Goal: Information Seeking & Learning: Find contact information

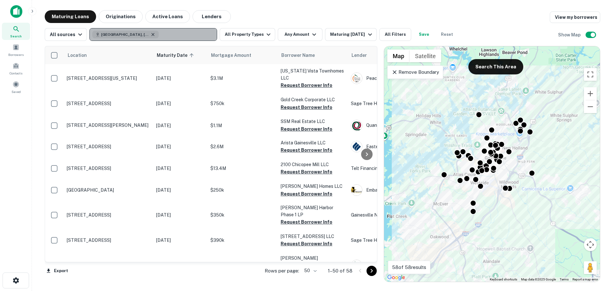
click at [150, 35] on icon "button" at bounding box center [152, 34] width 5 height 5
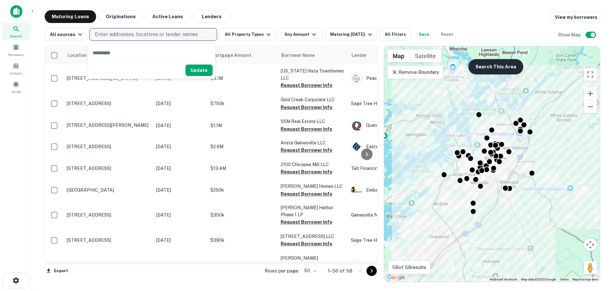
click at [501, 64] on button "Search This Area" at bounding box center [495, 66] width 55 height 15
click at [421, 74] on p "Remove Boundary" at bounding box center [415, 72] width 48 height 8
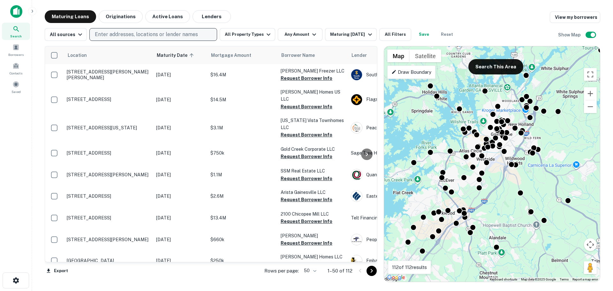
drag, startPoint x: 496, startPoint y: 248, endPoint x: 502, endPoint y: 227, distance: 22.5
click at [502, 227] on div "To activate drag with keyboard, press Alt + Enter. Once in keyboard drag state,…" at bounding box center [492, 163] width 216 height 235
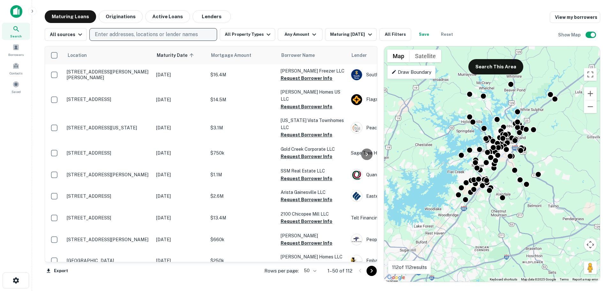
drag, startPoint x: 501, startPoint y: 224, endPoint x: 504, endPoint y: 184, distance: 40.7
click at [504, 184] on div "To activate drag with keyboard, press Alt + Enter. Once in keyboard drag state,…" at bounding box center [492, 163] width 216 height 235
click at [507, 67] on button "Search This Area" at bounding box center [495, 66] width 55 height 15
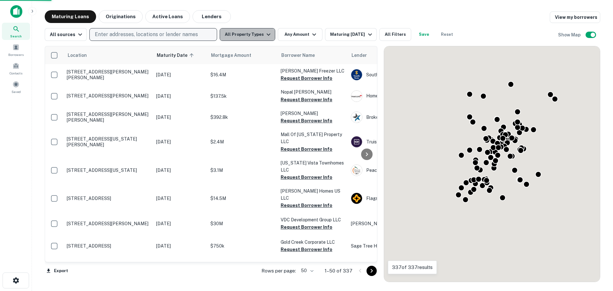
click at [257, 37] on button "All Property Types" at bounding box center [248, 34] width 56 height 13
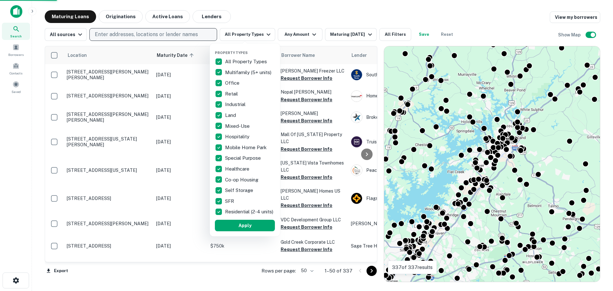
drag, startPoint x: 248, startPoint y: 59, endPoint x: 239, endPoint y: 125, distance: 67.4
click at [248, 59] on p "All Property Types" at bounding box center [246, 62] width 43 height 8
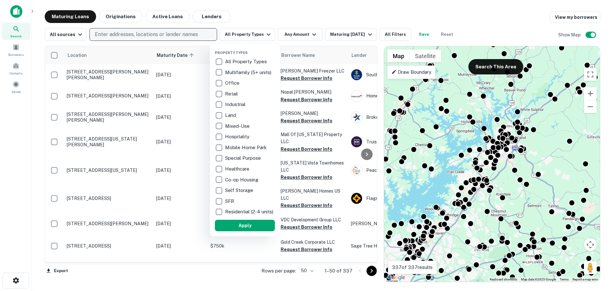
click at [229, 106] on p "Industrial" at bounding box center [236, 105] width 22 height 8
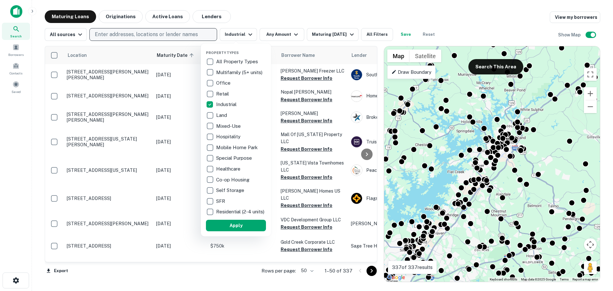
click at [279, 34] on div at bounding box center [306, 145] width 613 height 291
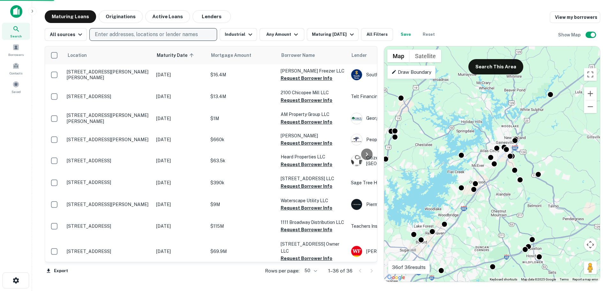
click at [282, 35] on button "Any Amount" at bounding box center [282, 34] width 45 height 13
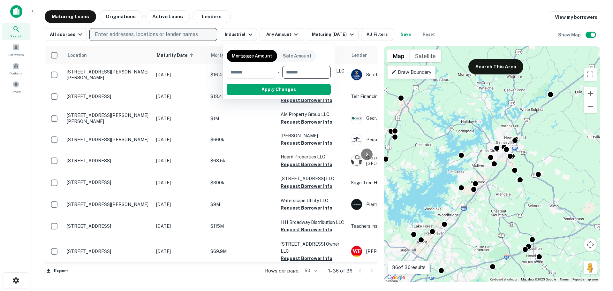
click at [298, 71] on input "number" at bounding box center [304, 72] width 44 height 13
type input "*******"
click at [283, 95] on button "Apply Changes" at bounding box center [290, 89] width 81 height 11
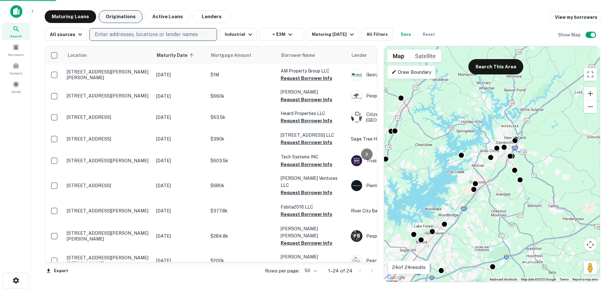
click at [110, 17] on button "Originations" at bounding box center [121, 16] width 44 height 13
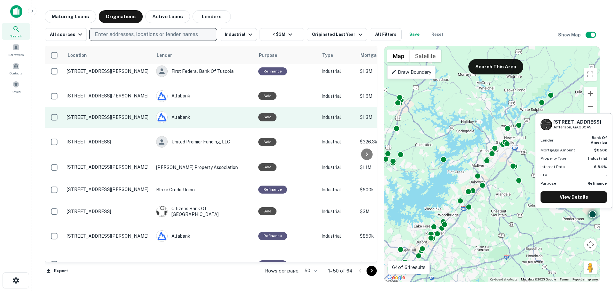
scroll to position [893, 0]
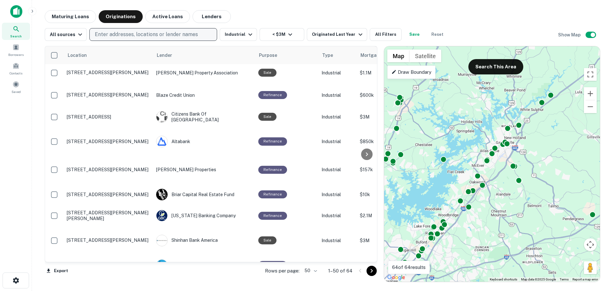
click at [371, 269] on icon "Go to next page" at bounding box center [372, 271] width 8 height 8
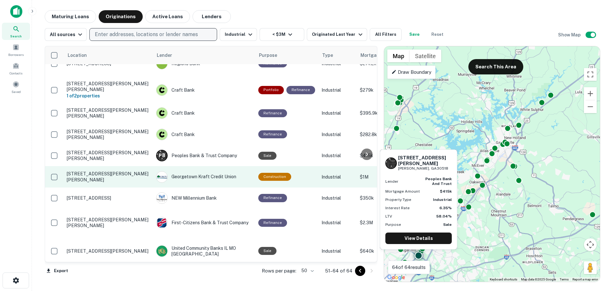
scroll to position [122, 0]
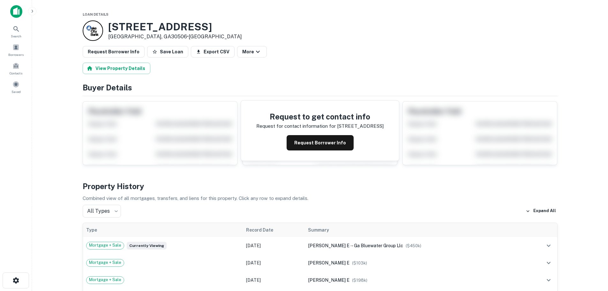
click at [94, 30] on div at bounding box center [93, 30] width 20 height 20
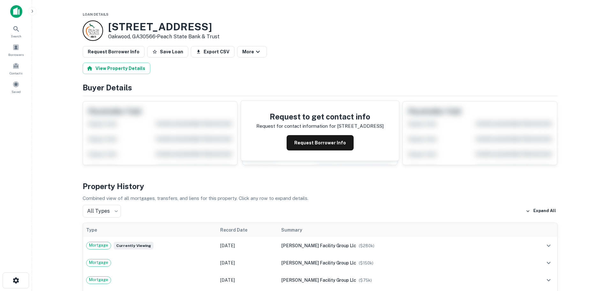
click at [99, 31] on div at bounding box center [93, 30] width 20 height 20
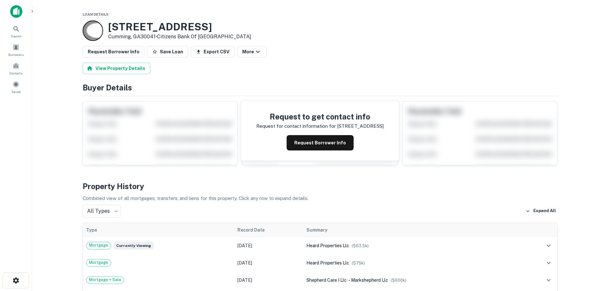
click at [93, 32] on div at bounding box center [93, 30] width 20 height 20
click at [92, 33] on div at bounding box center [93, 30] width 20 height 20
click at [98, 30] on div at bounding box center [93, 30] width 20 height 20
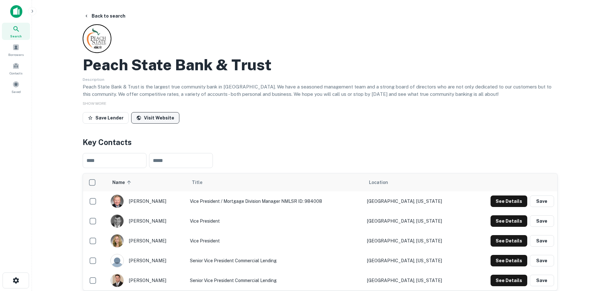
click at [140, 120] on link "Visit Website" at bounding box center [155, 117] width 48 height 11
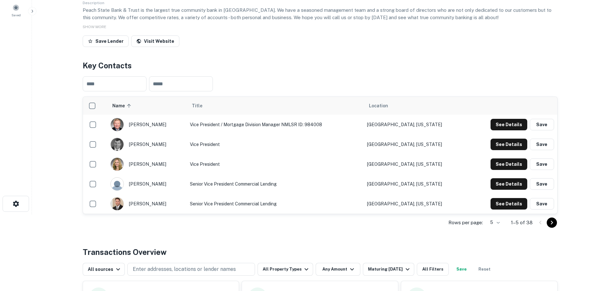
scroll to position [96, 0]
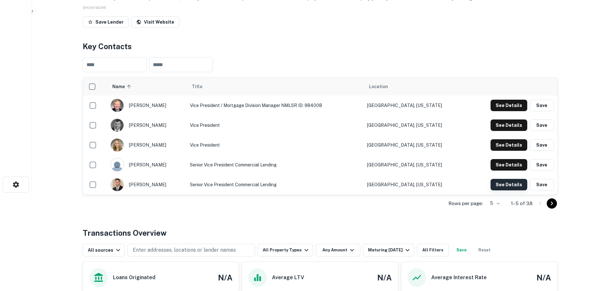
click at [510, 187] on button "See Details" at bounding box center [509, 184] width 37 height 11
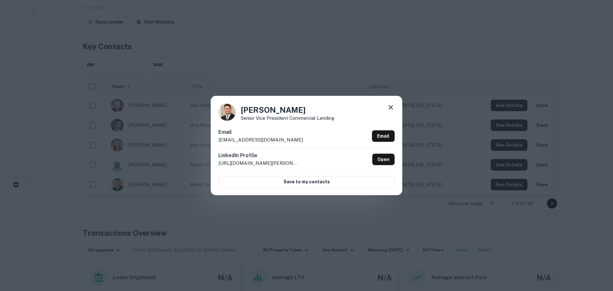
click at [281, 140] on p "munderwood@peachstatebank.com" at bounding box center [260, 140] width 85 height 8
copy div "munderwood@peachstatebank.com Email"
click at [390, 104] on icon at bounding box center [391, 107] width 8 height 8
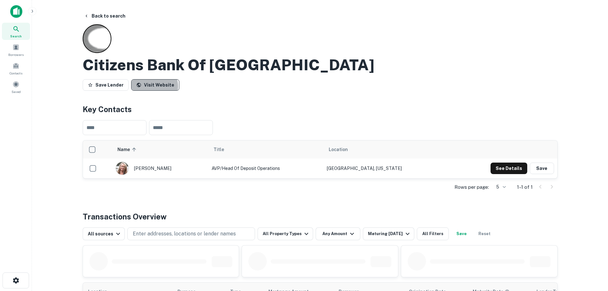
click at [152, 87] on link "Visit Website" at bounding box center [155, 84] width 48 height 11
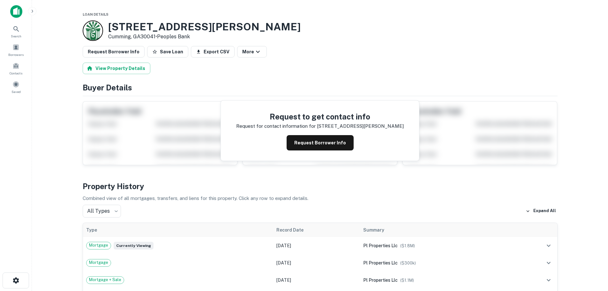
click at [90, 31] on div at bounding box center [93, 30] width 20 height 20
click at [100, 34] on div at bounding box center [93, 30] width 20 height 20
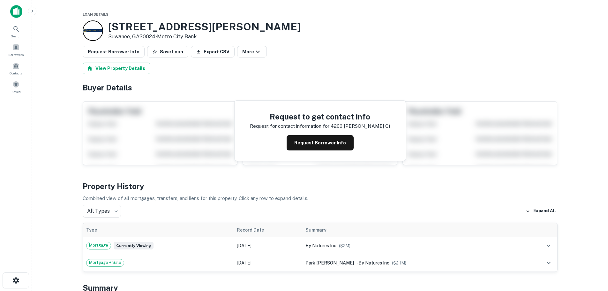
click at [87, 28] on div at bounding box center [93, 30] width 20 height 20
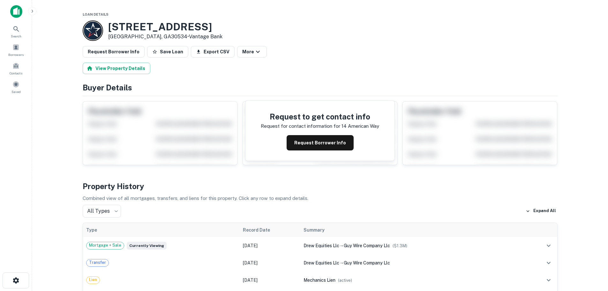
click at [90, 33] on div at bounding box center [93, 30] width 20 height 20
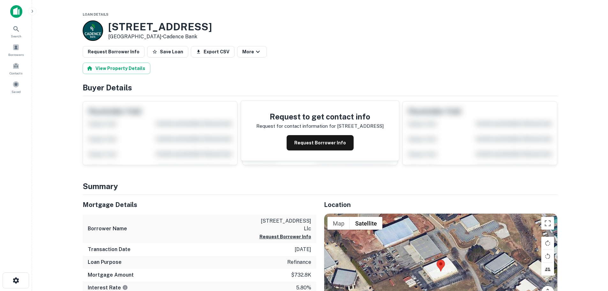
click at [94, 31] on div at bounding box center [93, 30] width 20 height 20
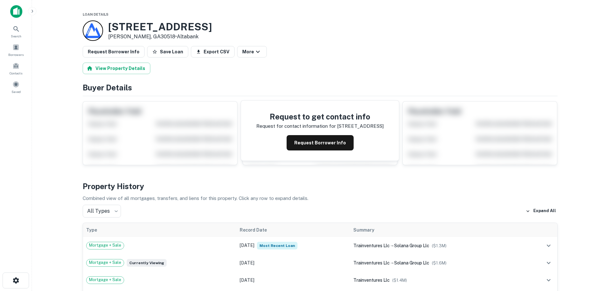
click at [87, 30] on div at bounding box center [93, 30] width 20 height 20
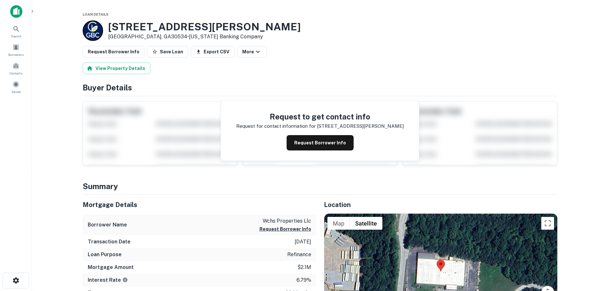
click at [95, 27] on div at bounding box center [93, 30] width 20 height 20
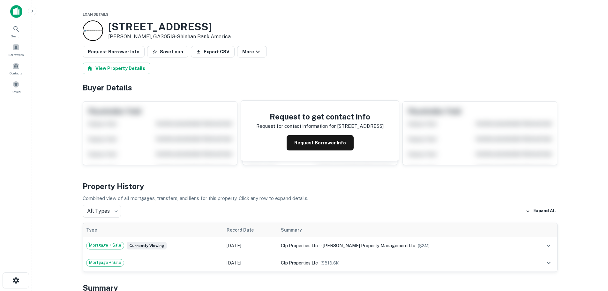
click at [98, 27] on div at bounding box center [93, 30] width 20 height 20
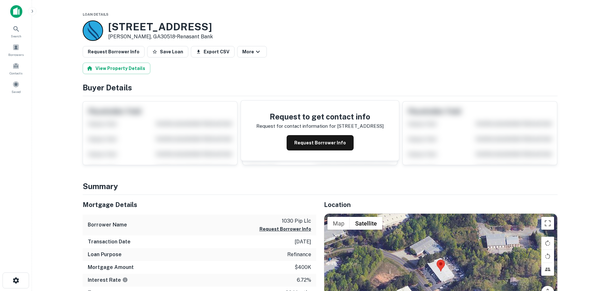
click at [98, 30] on div at bounding box center [93, 30] width 20 height 20
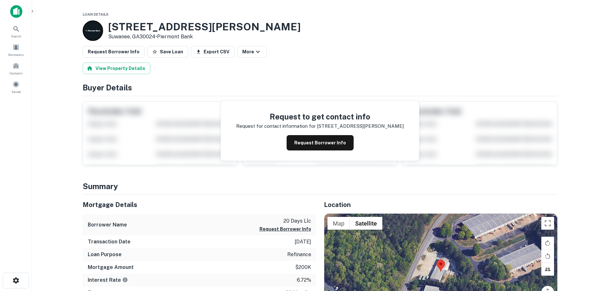
click at [95, 25] on div at bounding box center [93, 30] width 20 height 20
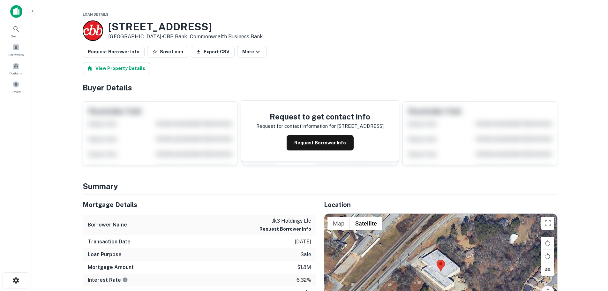
click at [93, 27] on div at bounding box center [93, 30] width 20 height 20
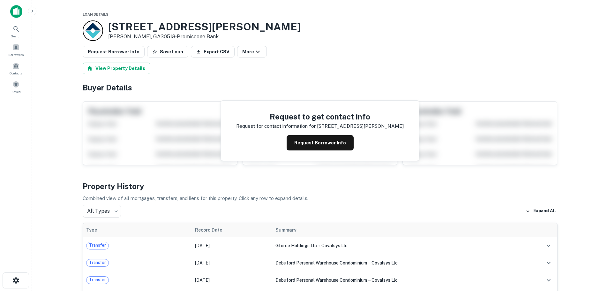
click at [102, 26] on div at bounding box center [93, 30] width 20 height 20
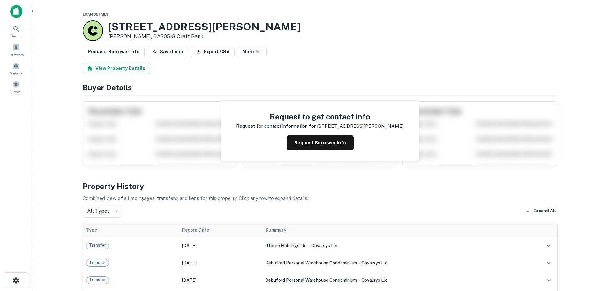
click at [83, 31] on div at bounding box center [93, 30] width 20 height 20
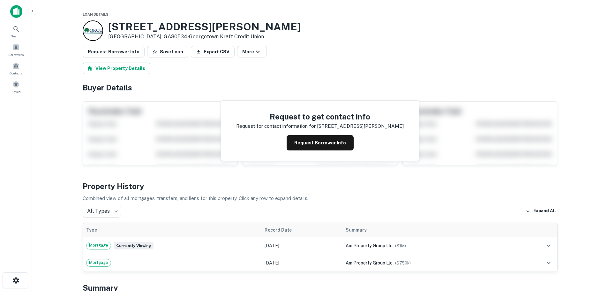
click at [93, 27] on div at bounding box center [93, 30] width 20 height 20
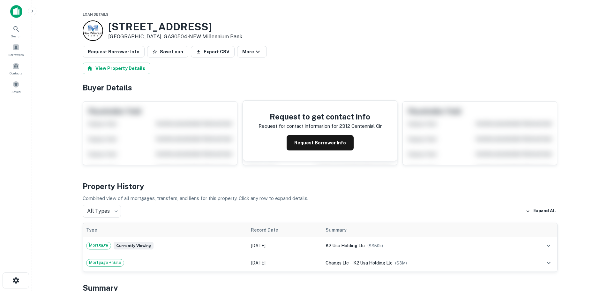
click at [96, 31] on div at bounding box center [93, 30] width 20 height 20
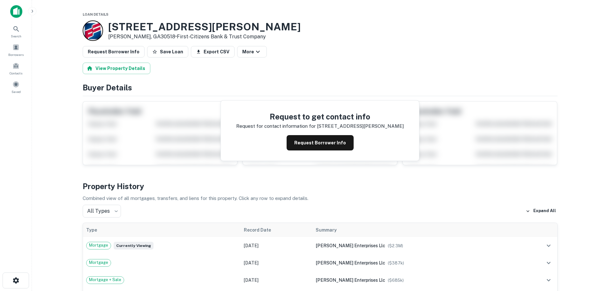
click at [97, 34] on div at bounding box center [93, 30] width 20 height 20
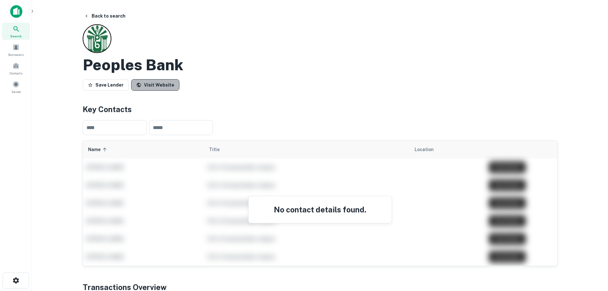
click at [160, 82] on link "Visit Website" at bounding box center [155, 84] width 48 height 11
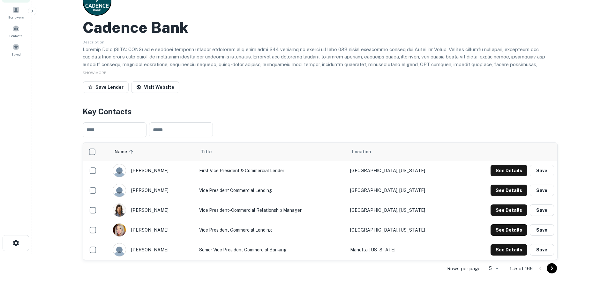
scroll to position [128, 0]
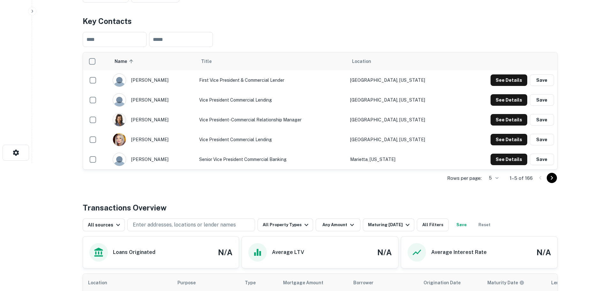
click at [389, 65] on th "Location" at bounding box center [403, 61] width 113 height 18
click at [371, 61] on span "Location" at bounding box center [361, 61] width 19 height 8
click at [496, 163] on body "Search Borrowers Contacts Saved Back to search Cadence Bank Description SHOW MO…" at bounding box center [304, 17] width 608 height 291
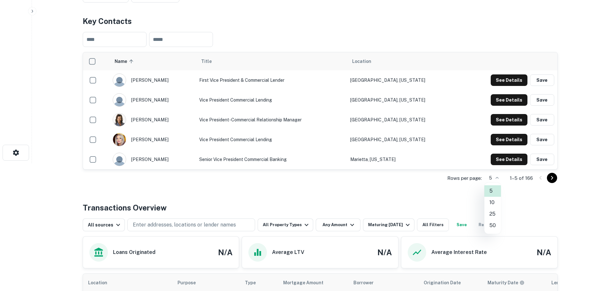
click at [490, 223] on li "50" at bounding box center [492, 225] width 17 height 11
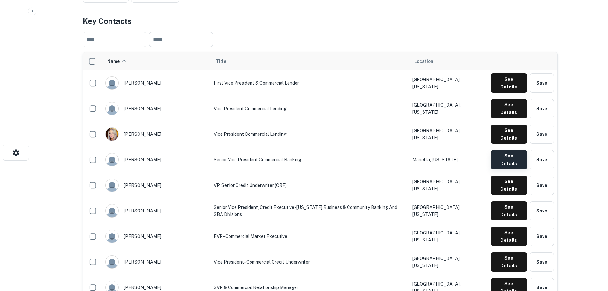
click at [510, 150] on button "See Details" at bounding box center [509, 159] width 36 height 19
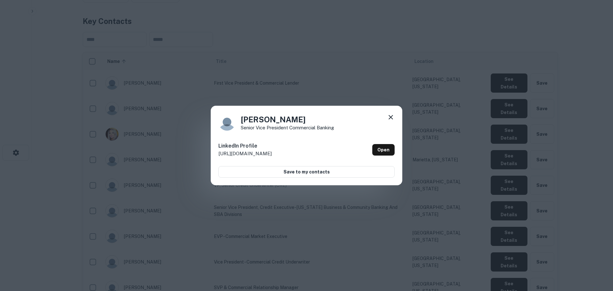
click at [390, 116] on icon at bounding box center [391, 117] width 4 height 4
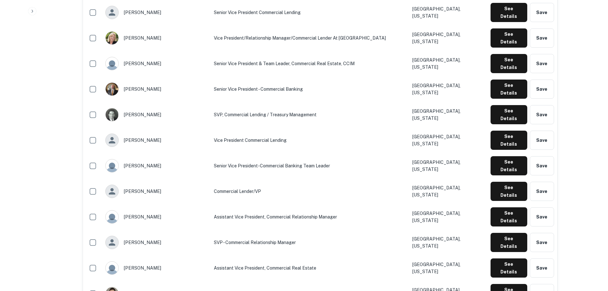
scroll to position [543, 0]
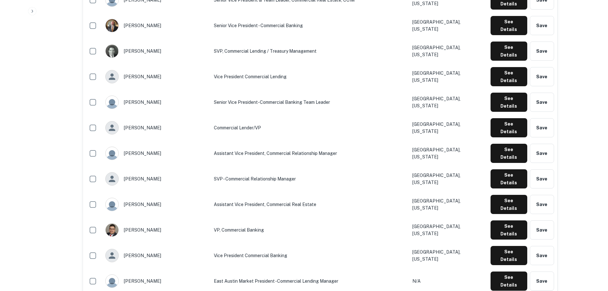
click at [440, 192] on td "Atlanta, Georgia" at bounding box center [448, 205] width 78 height 26
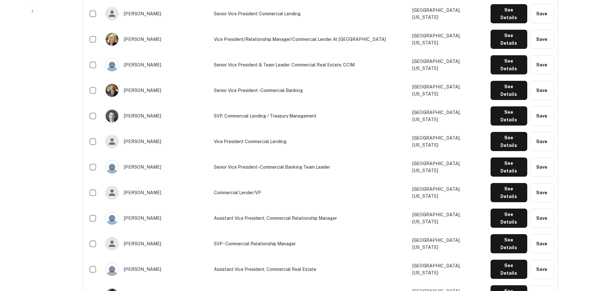
scroll to position [874, 0]
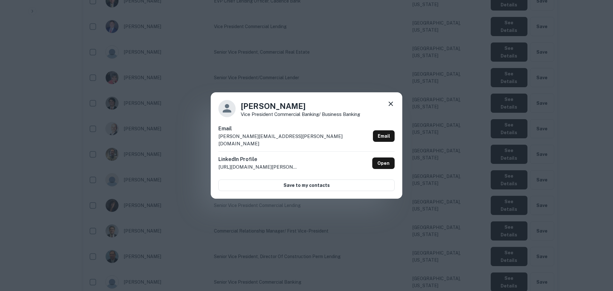
click at [259, 139] on p "james.parker@statebt.com" at bounding box center [294, 140] width 152 height 15
click at [259, 138] on p "james.parker@statebt.com" at bounding box center [294, 140] width 152 height 15
copy div "james.parker@statebt.com Email"
click at [362, 82] on div "James Parker Vice President Commercial Banking/ Business Banking Email james.pa…" at bounding box center [306, 145] width 613 height 291
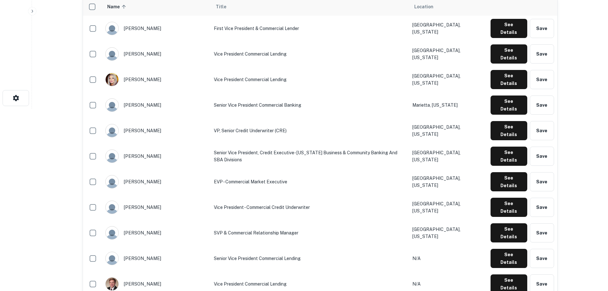
scroll to position [12, 0]
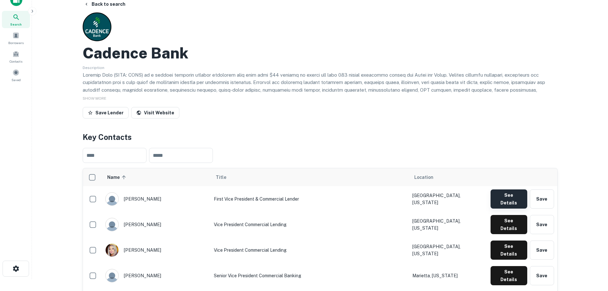
click at [507, 198] on button "See Details" at bounding box center [509, 198] width 36 height 19
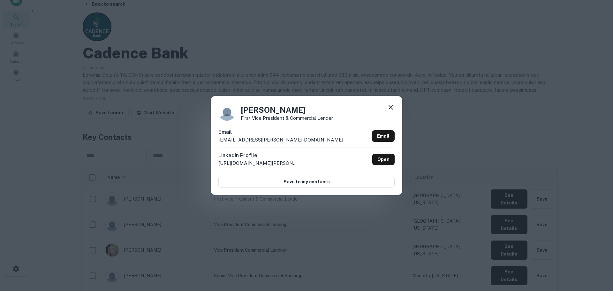
click at [392, 105] on icon at bounding box center [391, 107] width 8 height 8
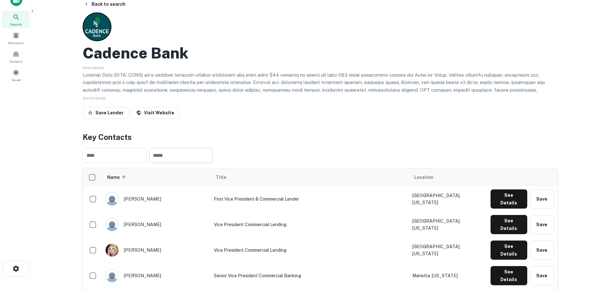
click at [206, 160] on input "text" at bounding box center [181, 155] width 64 height 15
type input "**********"
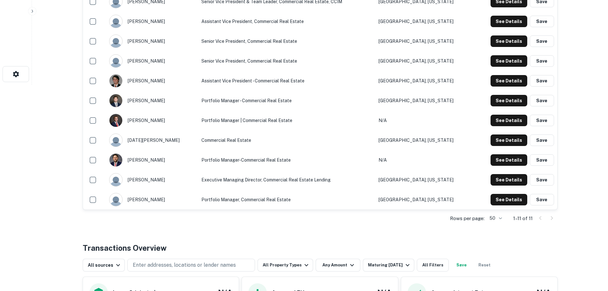
scroll to position [192, 0]
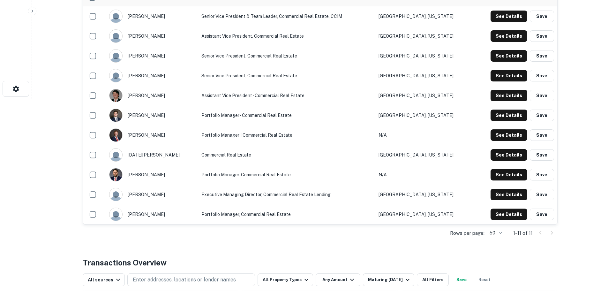
click at [250, 214] on td "Portfolio Manager, Commercial Real Estate" at bounding box center [286, 214] width 177 height 20
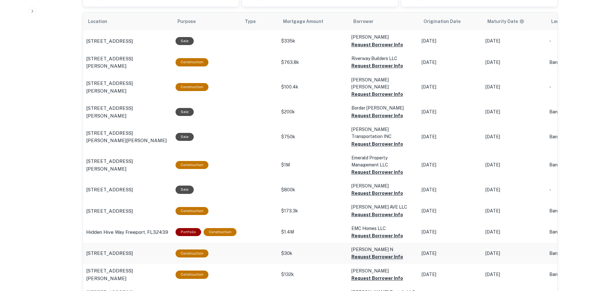
scroll to position [447, 0]
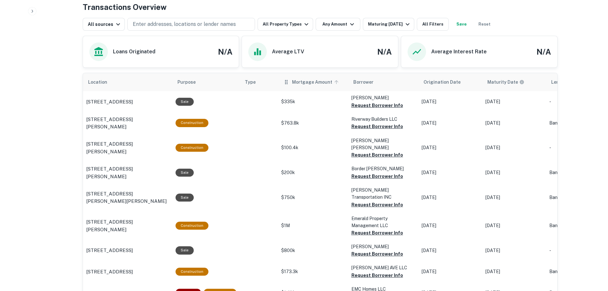
click at [306, 82] on span "Mortgage Amount" at bounding box center [316, 82] width 49 height 8
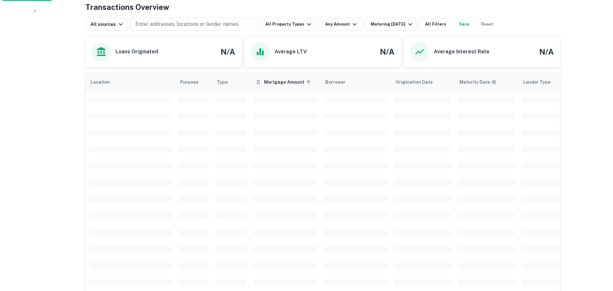
scroll to position [1025, 0]
click at [376, 25] on div "Maturing [DATE]" at bounding box center [389, 24] width 43 height 8
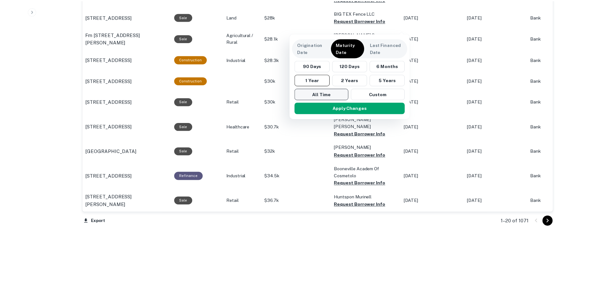
scroll to position [447, 0]
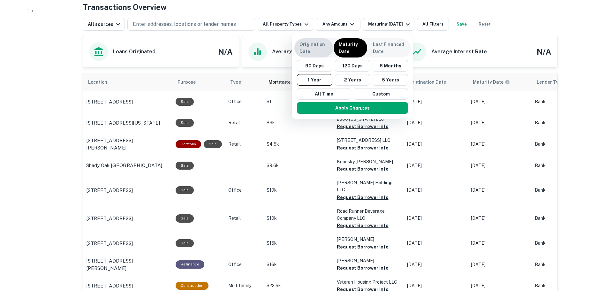
click at [321, 46] on p "Origination Date" at bounding box center [314, 48] width 28 height 14
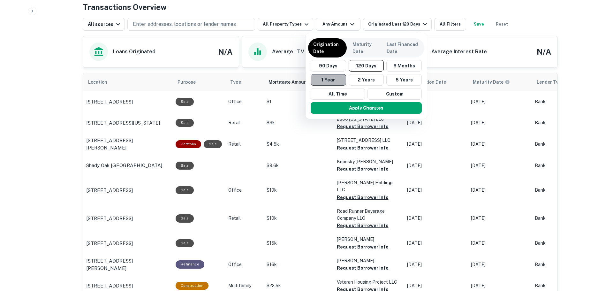
click at [331, 81] on button "1 Year" at bounding box center [328, 79] width 35 height 11
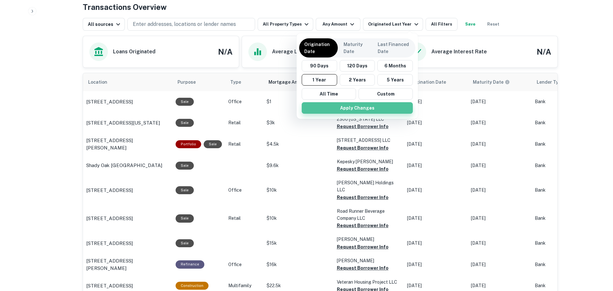
click at [347, 108] on button "Apply Changes" at bounding box center [357, 107] width 111 height 11
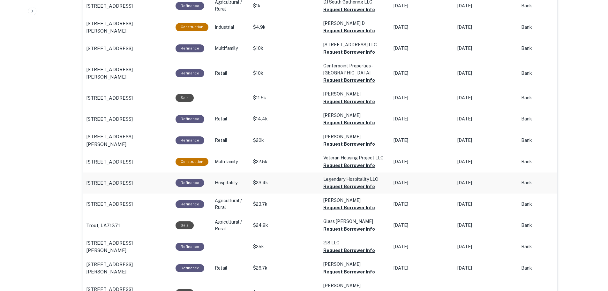
scroll to position [319, 0]
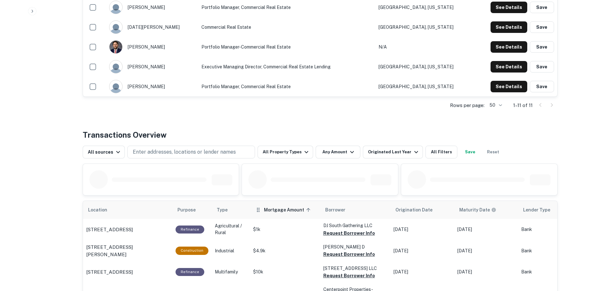
click at [276, 208] on span "Mortgage Amount sorted ascending" at bounding box center [288, 210] width 49 height 8
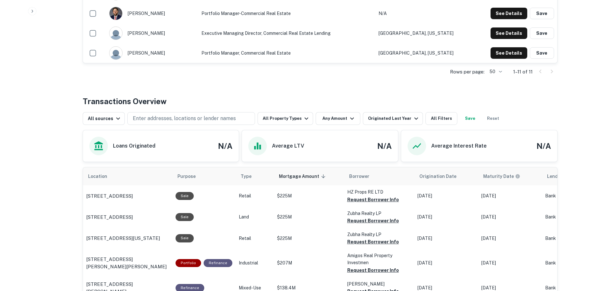
scroll to position [192, 0]
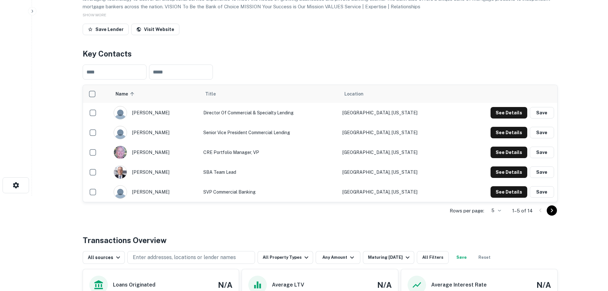
scroll to position [96, 0]
click at [515, 106] on td "See Details Save" at bounding box center [507, 112] width 101 height 20
click at [516, 109] on button "See Details" at bounding box center [509, 111] width 37 height 11
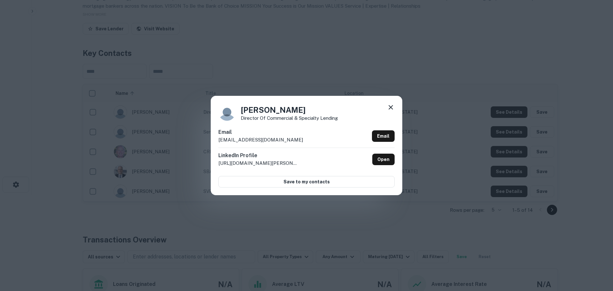
click at [279, 141] on div "Email dfischer@geobanking.com Email" at bounding box center [306, 137] width 176 height 19
copy div "dfischer@geobanking.com Email"
click at [388, 109] on icon at bounding box center [391, 107] width 8 height 8
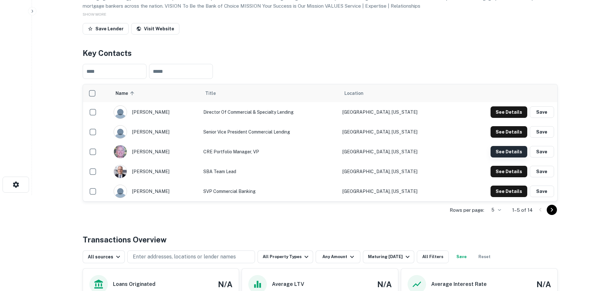
click at [511, 149] on button "See Details" at bounding box center [509, 151] width 37 height 11
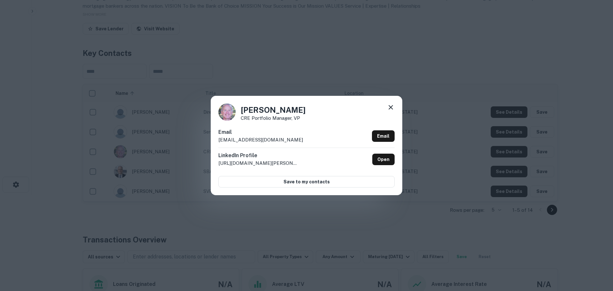
click at [391, 107] on icon at bounding box center [391, 107] width 8 height 8
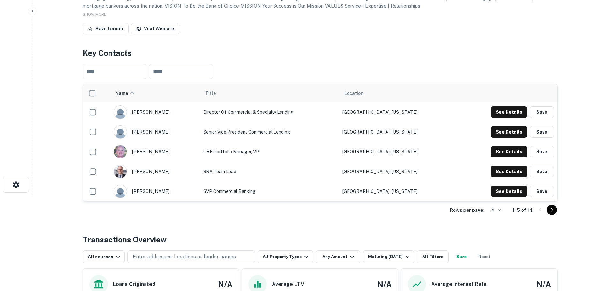
scroll to position [0, 0]
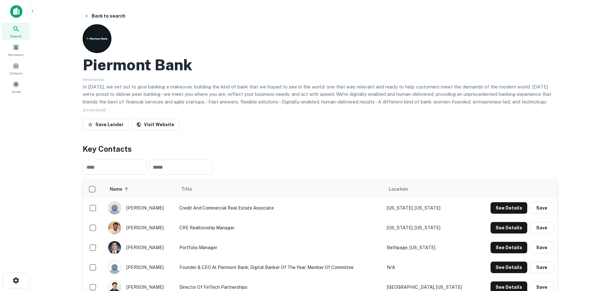
scroll to position [128, 0]
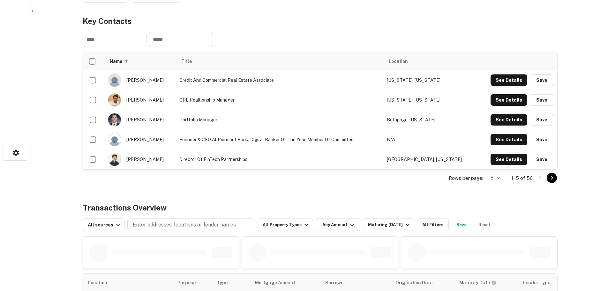
click at [498, 163] on body "Search Borrowers Contacts Saved Back to search Piermont Bank Description In [DA…" at bounding box center [304, 17] width 608 height 291
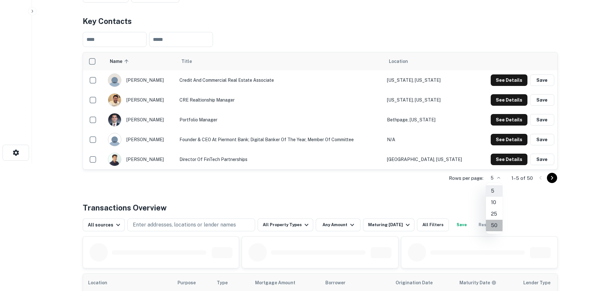
click at [494, 230] on li "50" at bounding box center [494, 225] width 17 height 11
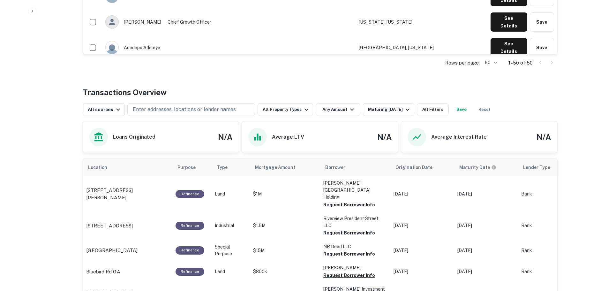
scroll to position [1022, 0]
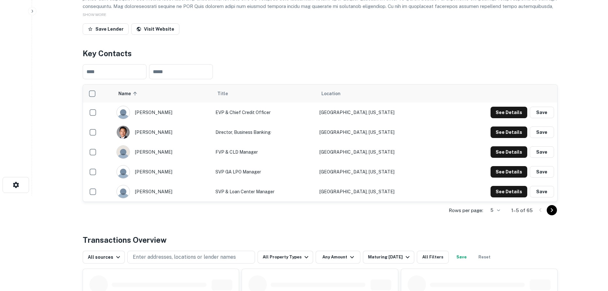
scroll to position [96, 0]
click at [501, 195] on body "Search Borrowers Contacts Saved Back to search CBB Bank - Commonwealth Business…" at bounding box center [304, 49] width 608 height 291
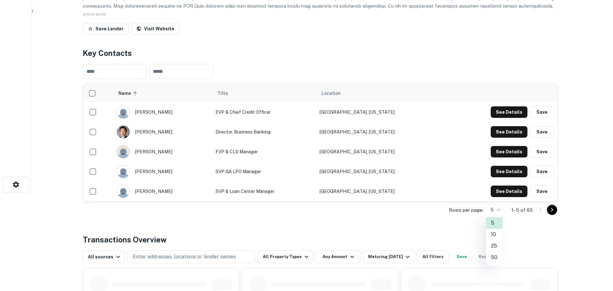
click at [497, 259] on li "50" at bounding box center [494, 257] width 17 height 11
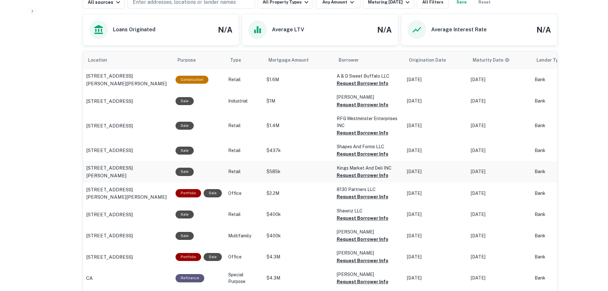
scroll to position [1373, 0]
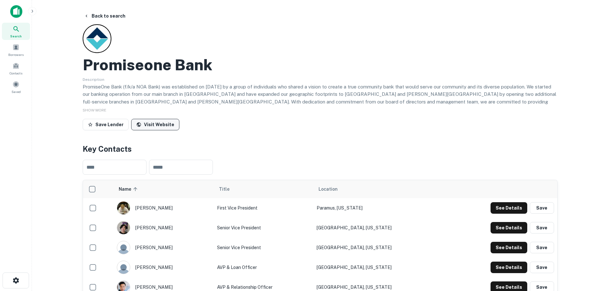
click at [148, 121] on link "Visit Website" at bounding box center [155, 124] width 48 height 11
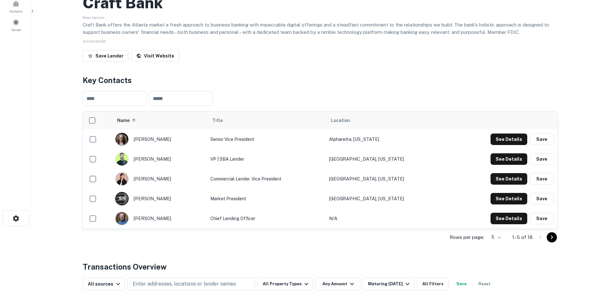
scroll to position [64, 0]
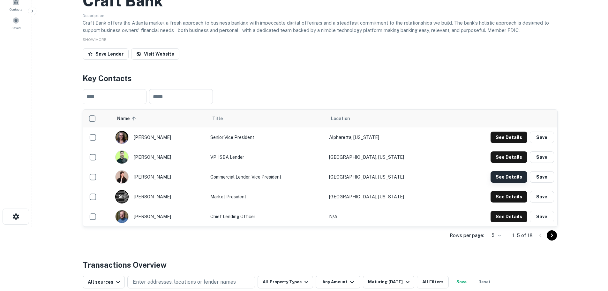
click at [512, 178] on button "See Details" at bounding box center [509, 176] width 37 height 11
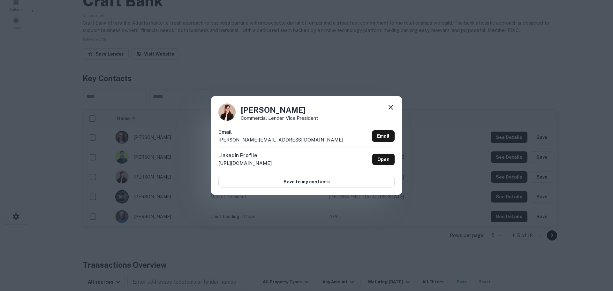
click at [255, 139] on p "[PERSON_NAME][EMAIL_ADDRESS][DOMAIN_NAME]" at bounding box center [280, 140] width 125 height 8
copy div "[PERSON_NAME][EMAIL_ADDRESS][DOMAIN_NAME] Email"
drag, startPoint x: 390, startPoint y: 108, endPoint x: 269, endPoint y: 42, distance: 138.2
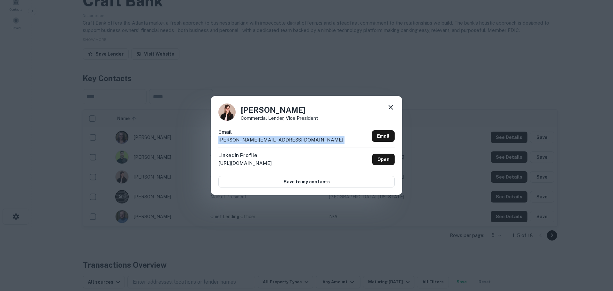
click at [390, 108] on icon at bounding box center [391, 107] width 4 height 4
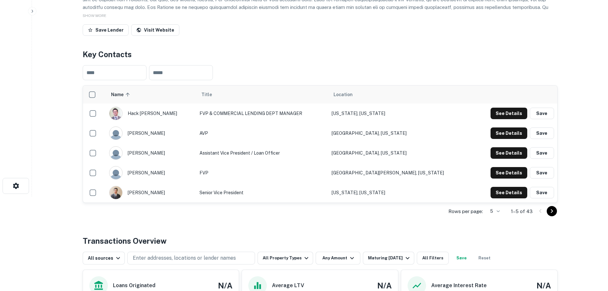
scroll to position [96, 0]
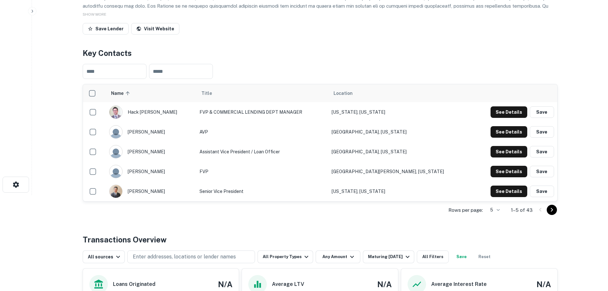
click at [499, 195] on body "Search Borrowers Contacts Saved Back to search NEW Millennium Bank Description …" at bounding box center [304, 49] width 608 height 291
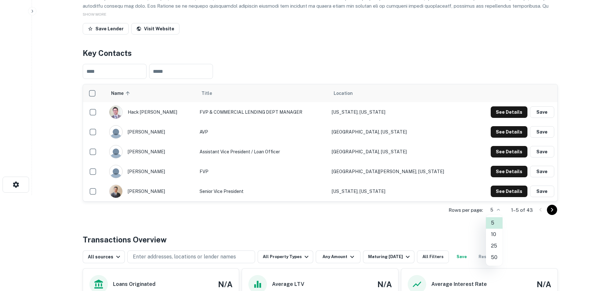
click at [489, 254] on li "50" at bounding box center [494, 257] width 17 height 11
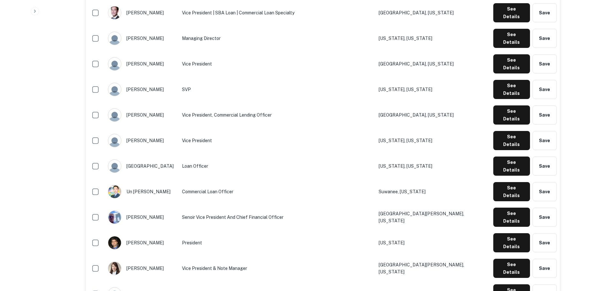
scroll to position [319, 0]
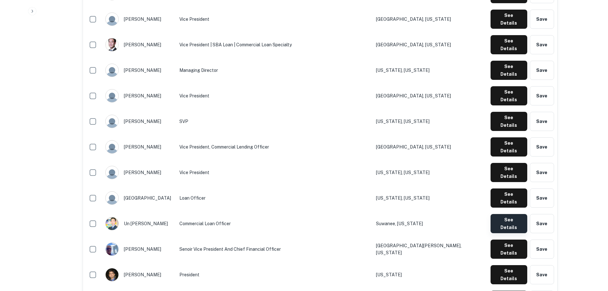
click at [500, 214] on button "See Details" at bounding box center [509, 223] width 37 height 19
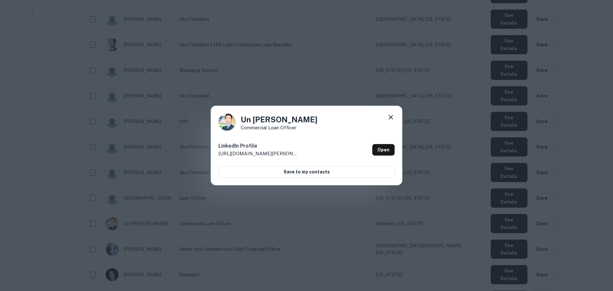
click at [257, 118] on h4 "Un [PERSON_NAME]" at bounding box center [279, 119] width 77 height 11
copy h4 "Un [PERSON_NAME]"
click at [389, 115] on icon at bounding box center [391, 117] width 8 height 8
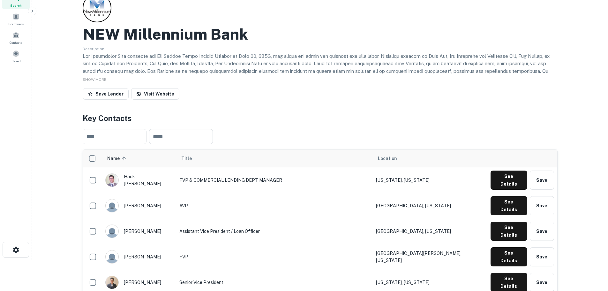
scroll to position [0, 0]
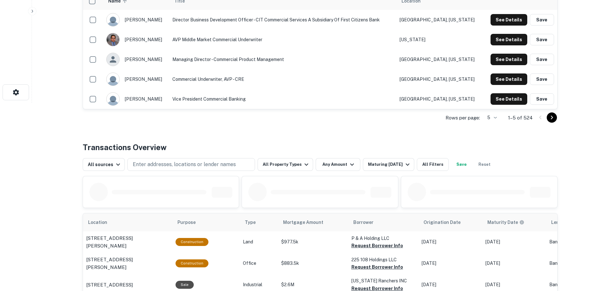
scroll to position [192, 0]
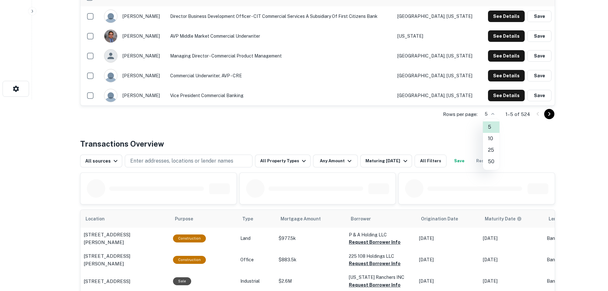
click at [496, 163] on li "50" at bounding box center [491, 161] width 17 height 11
